Goal: Task Accomplishment & Management: Manage account settings

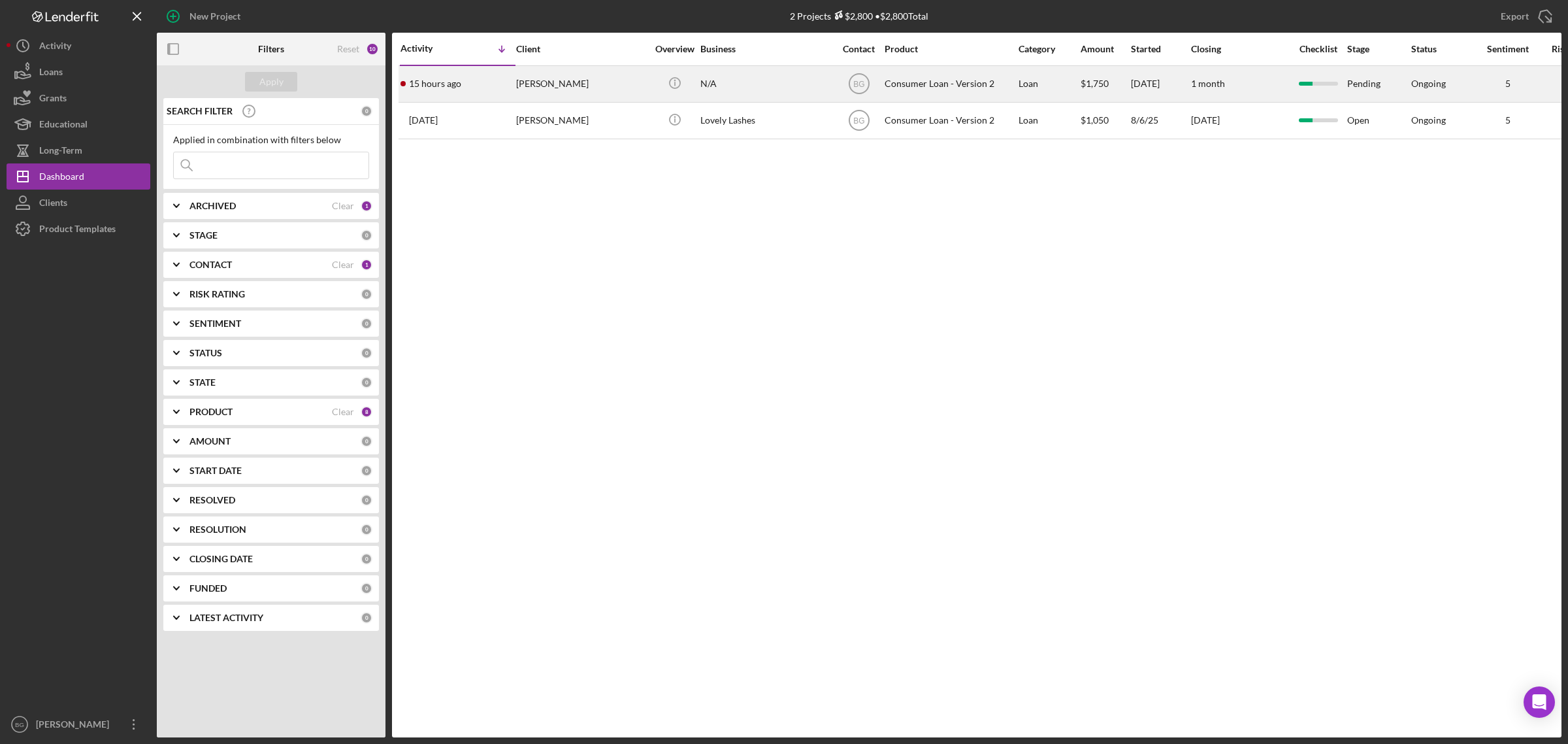
click at [554, 81] on div "[PERSON_NAME]" at bounding box center [582, 84] width 131 height 35
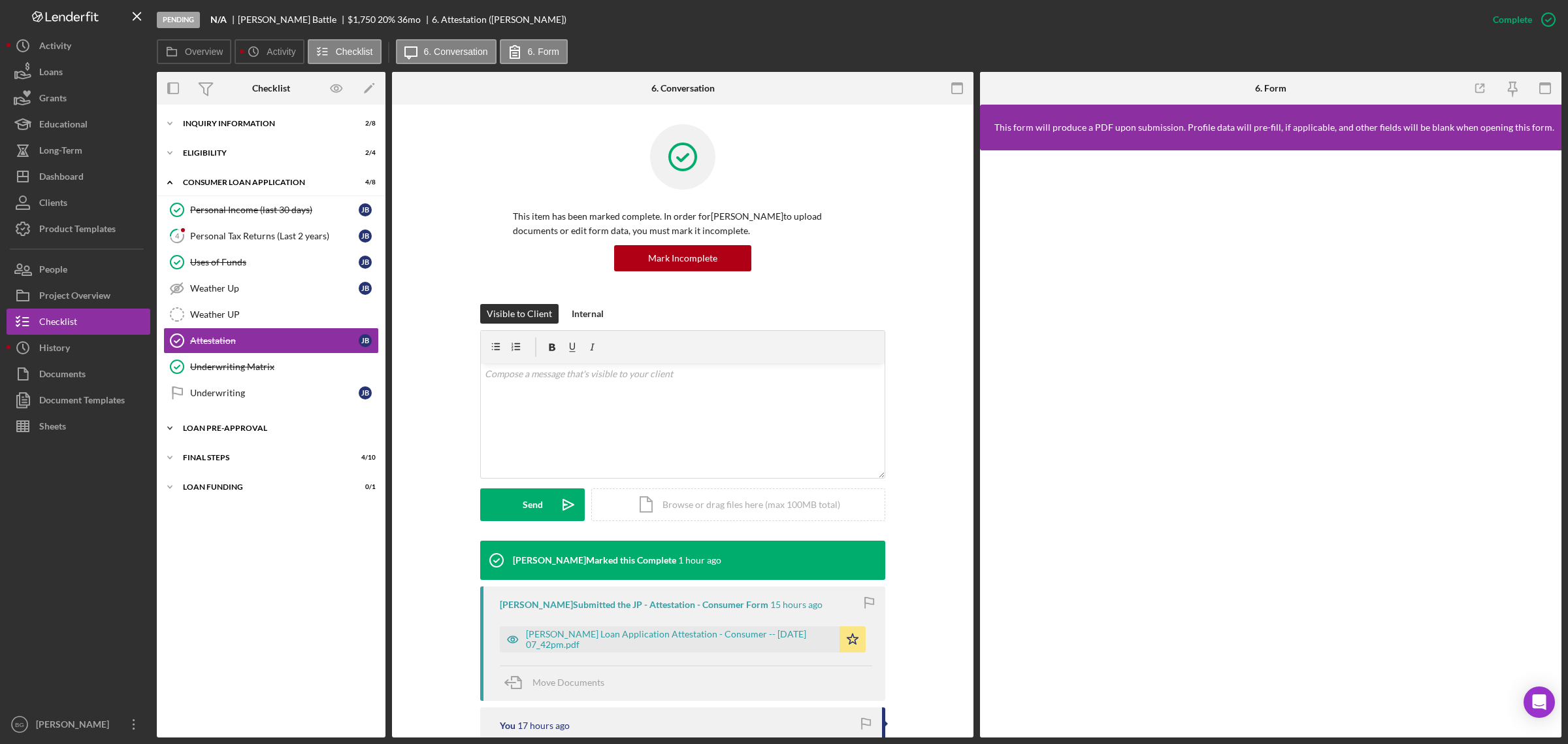
click at [240, 436] on div "Icon/Expander Loan Pre-Approval 0 / 2" at bounding box center [271, 428] width 229 height 26
click at [240, 461] on div "Loan Approval" at bounding box center [284, 456] width 188 height 11
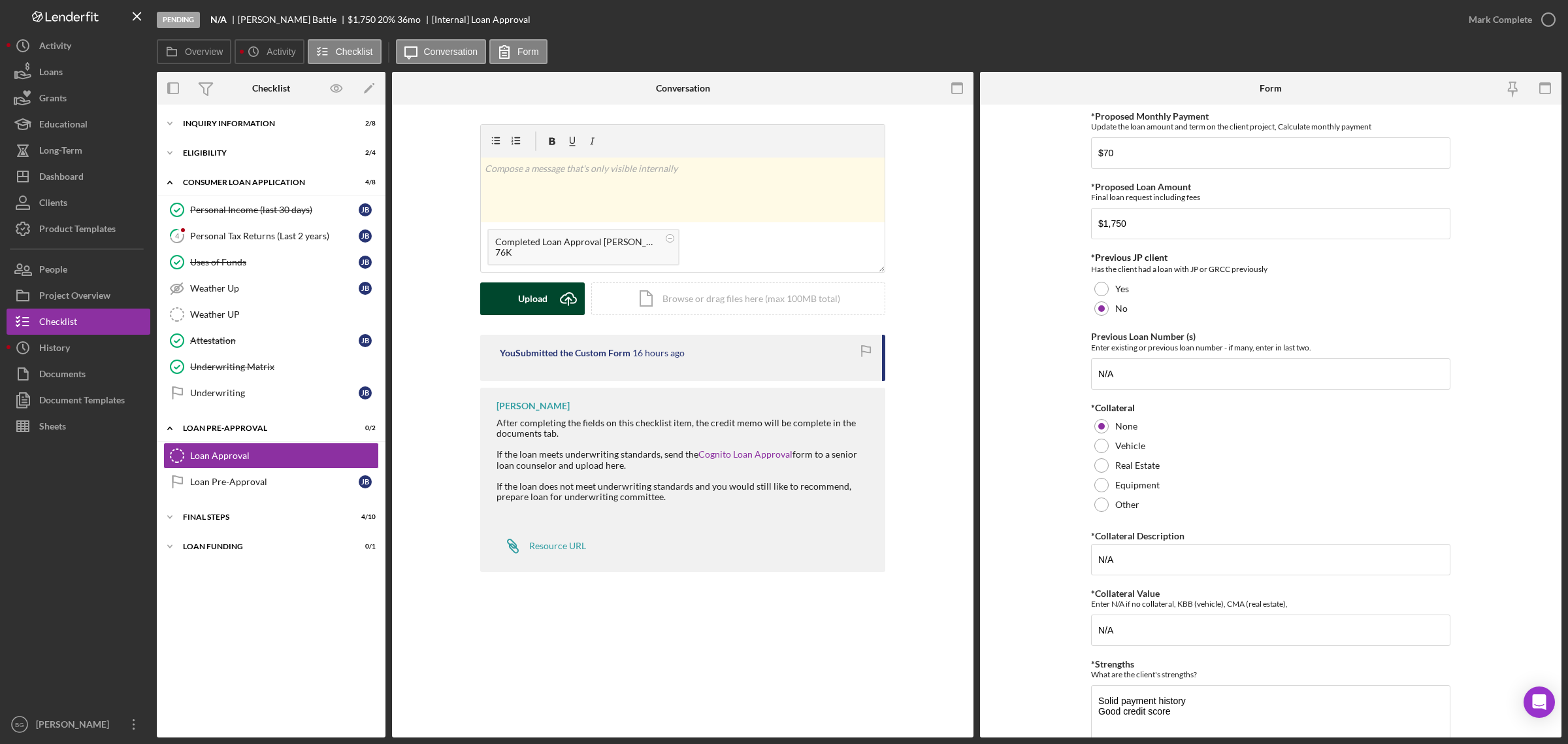
click at [544, 295] on div "Upload" at bounding box center [532, 298] width 30 height 33
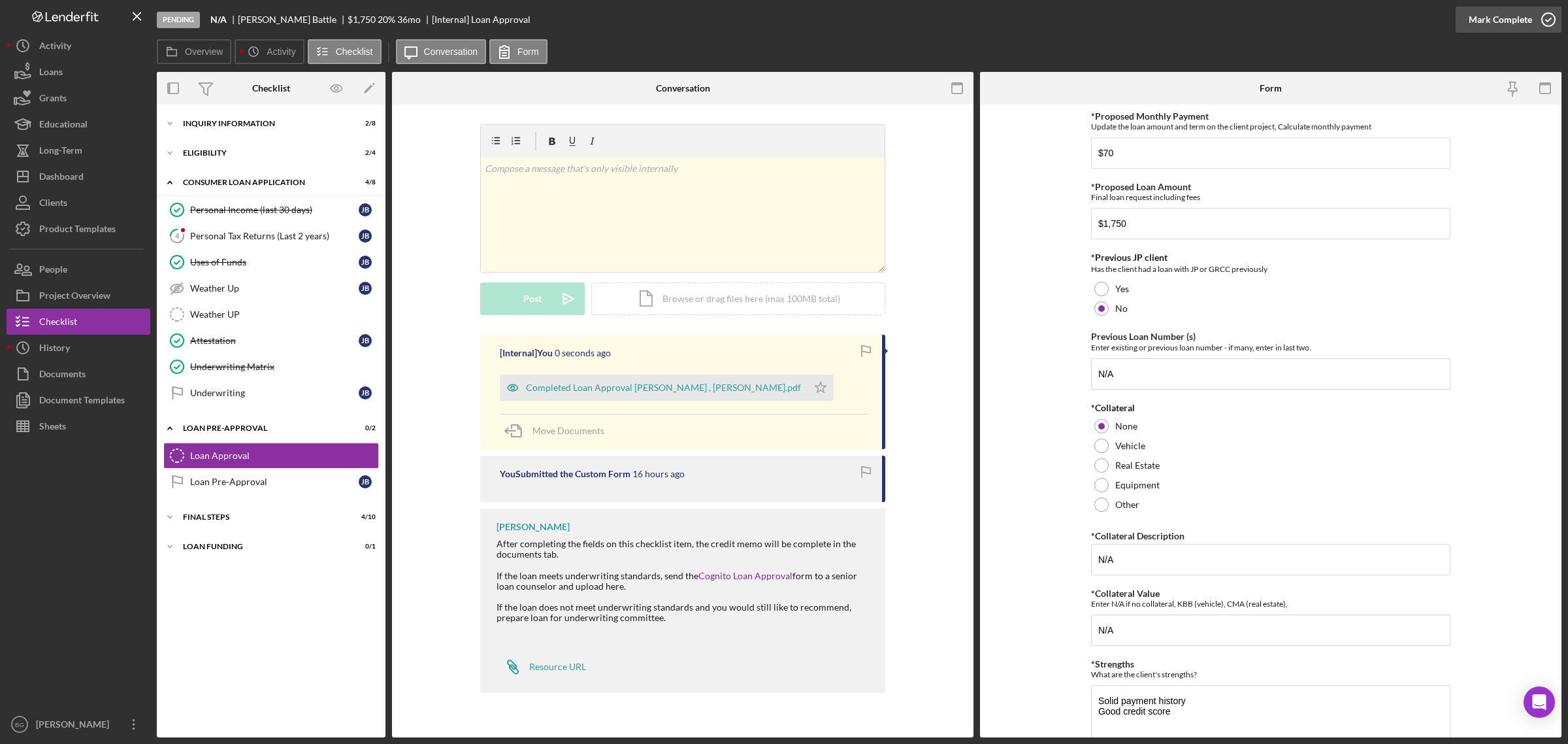
click at [1513, 17] on div "Mark Complete" at bounding box center [1500, 20] width 63 height 26
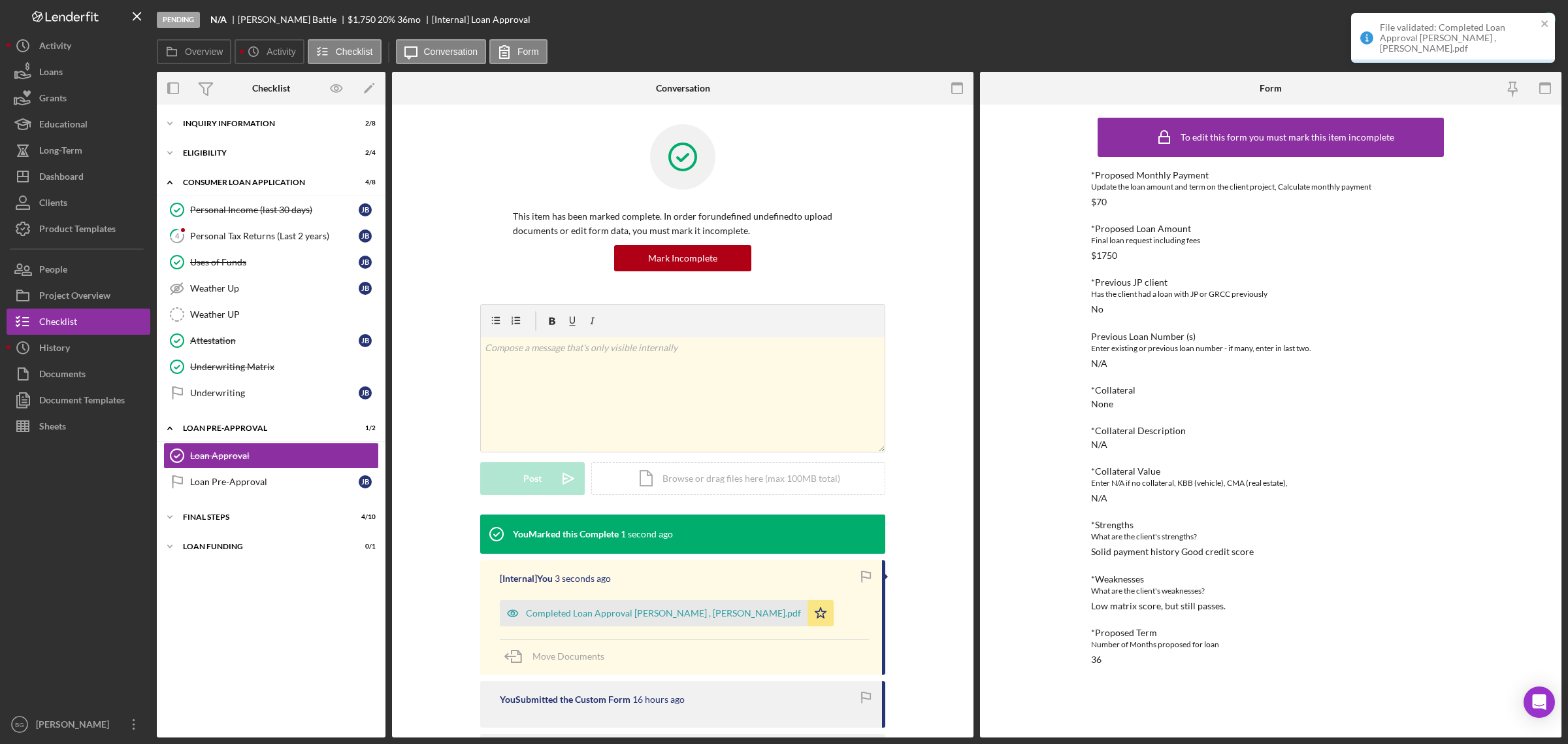
click at [1413, 51] on div "File validated: Completed Loan Approval [PERSON_NAME] , [PERSON_NAME].pdf" at bounding box center [1458, 37] width 157 height 31
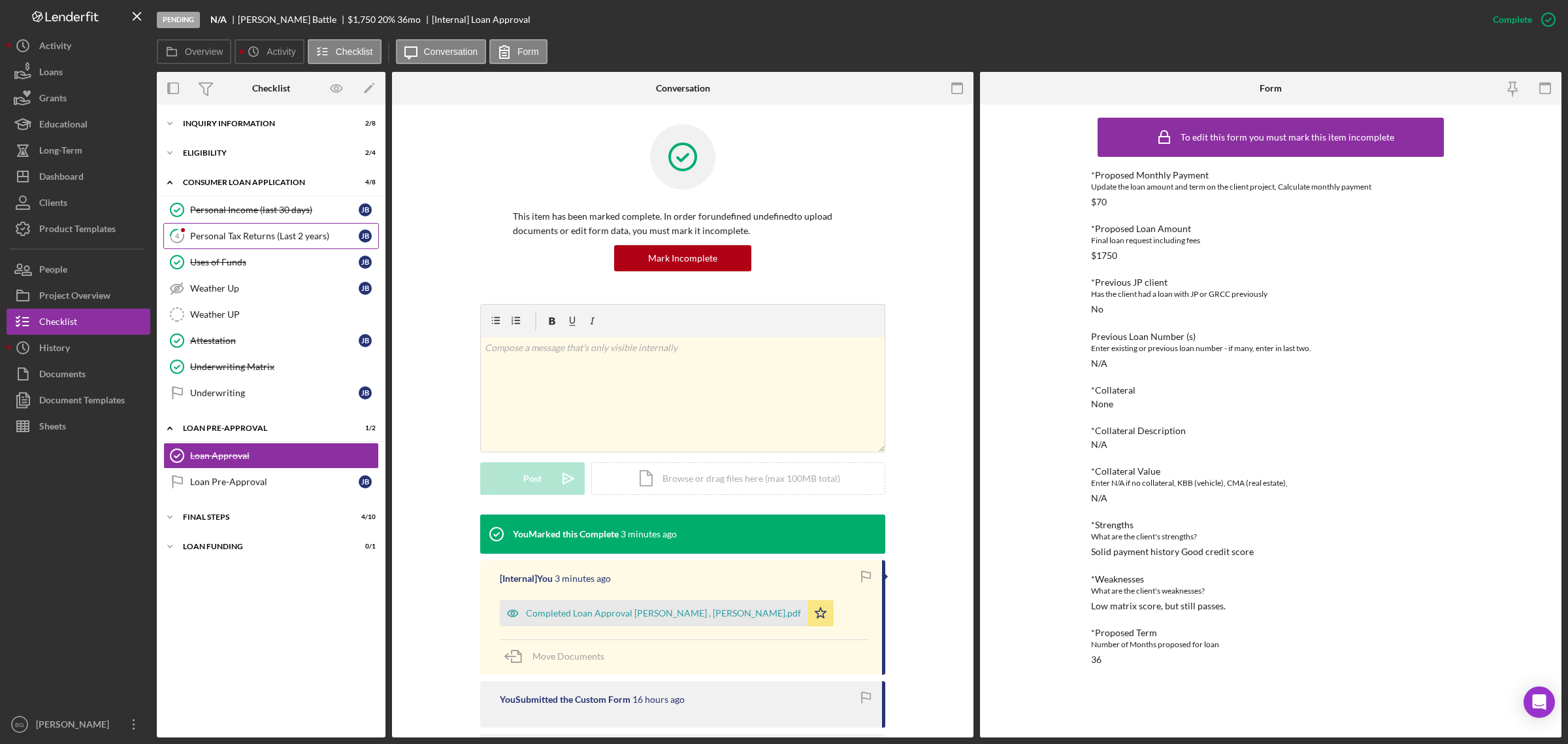
click at [262, 230] on link "4 Personal Tax Returns (Last 2 years) [PERSON_NAME]" at bounding box center [271, 236] width 216 height 26
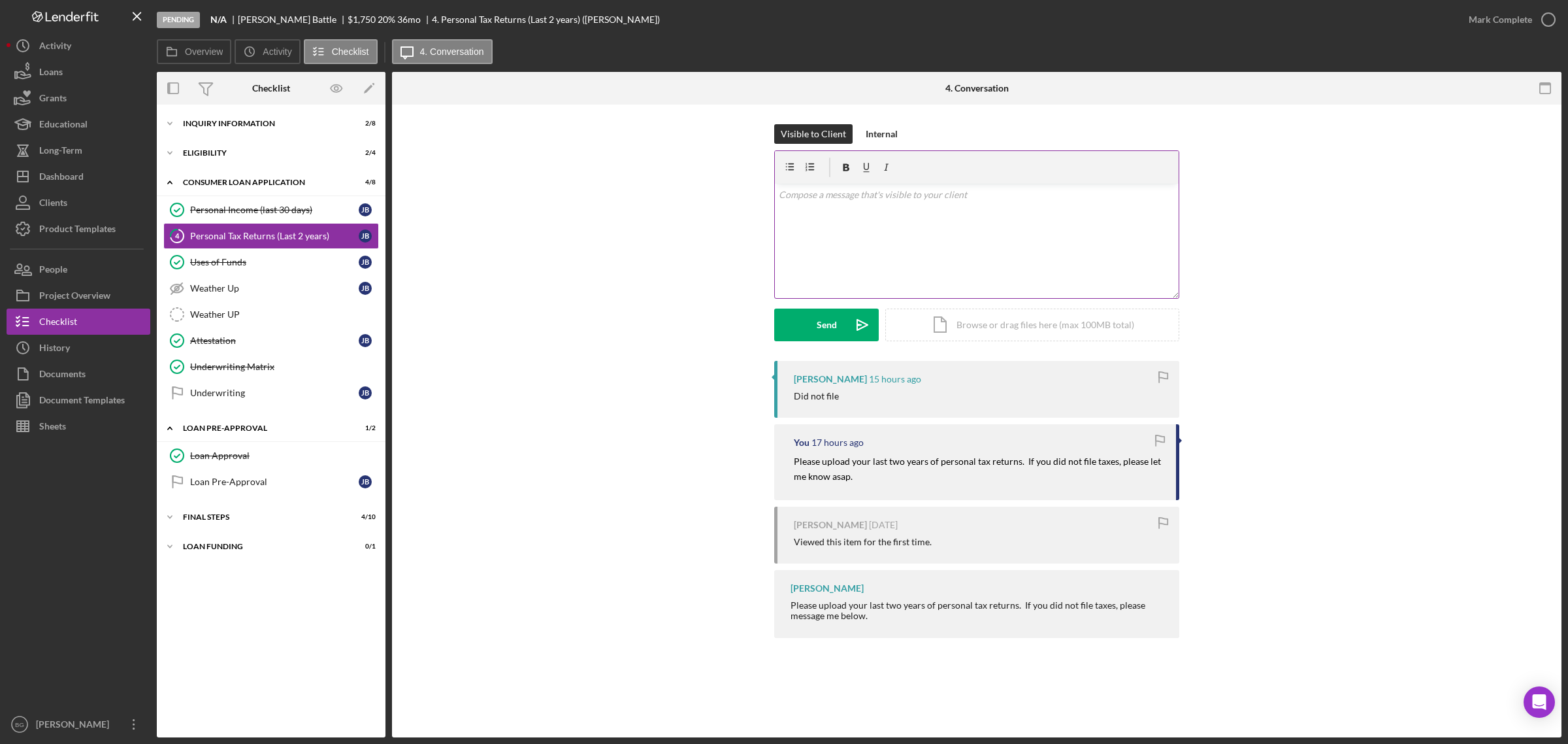
click at [907, 230] on div "v Color teal Color pink Remove color Add row above Add row below Add column bef…" at bounding box center [976, 240] width 404 height 114
click at [854, 338] on icon "Icon/icon-invite-send" at bounding box center [862, 325] width 33 height 33
